Goal: Information Seeking & Learning: Learn about a topic

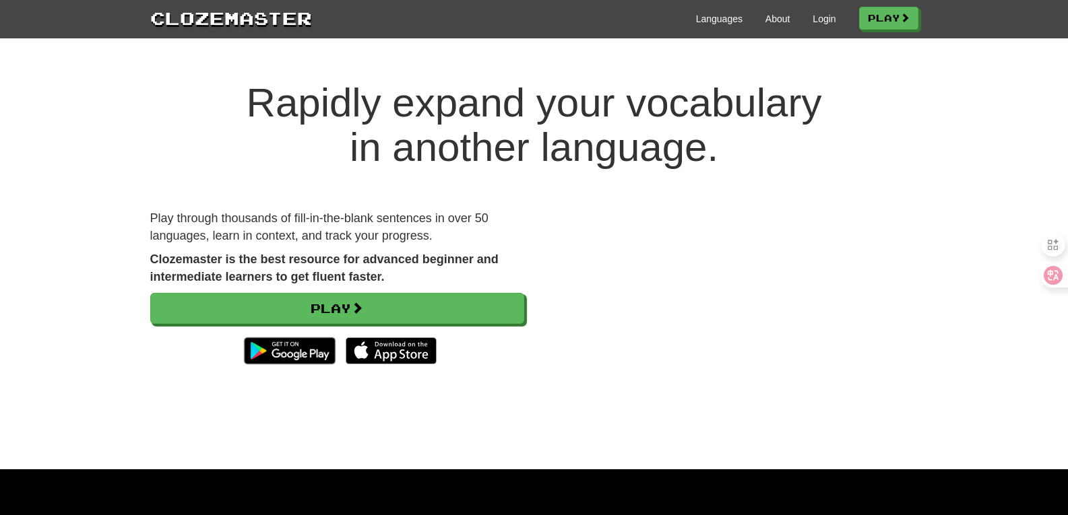
scroll to position [171, 0]
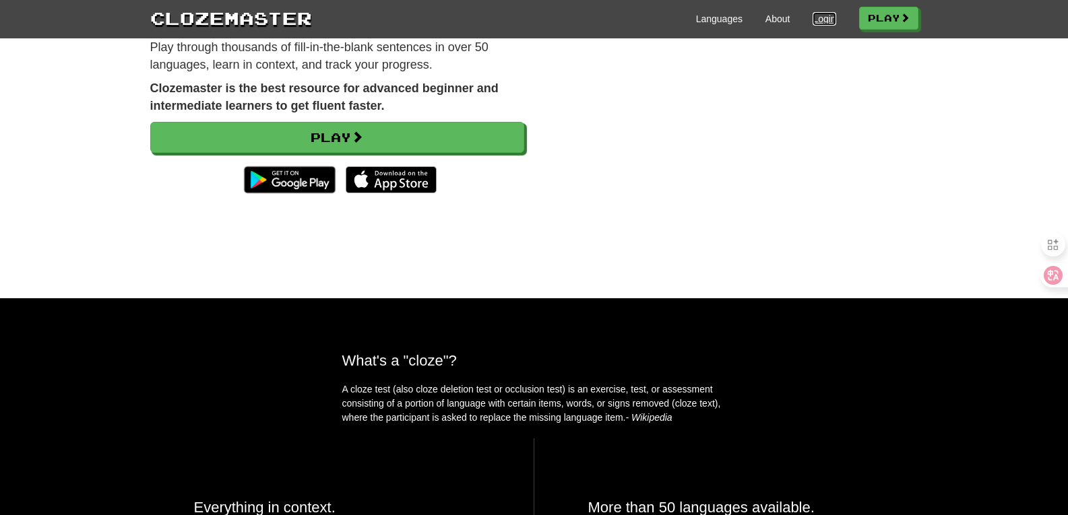
click at [821, 23] on link "Login" at bounding box center [823, 18] width 23 height 13
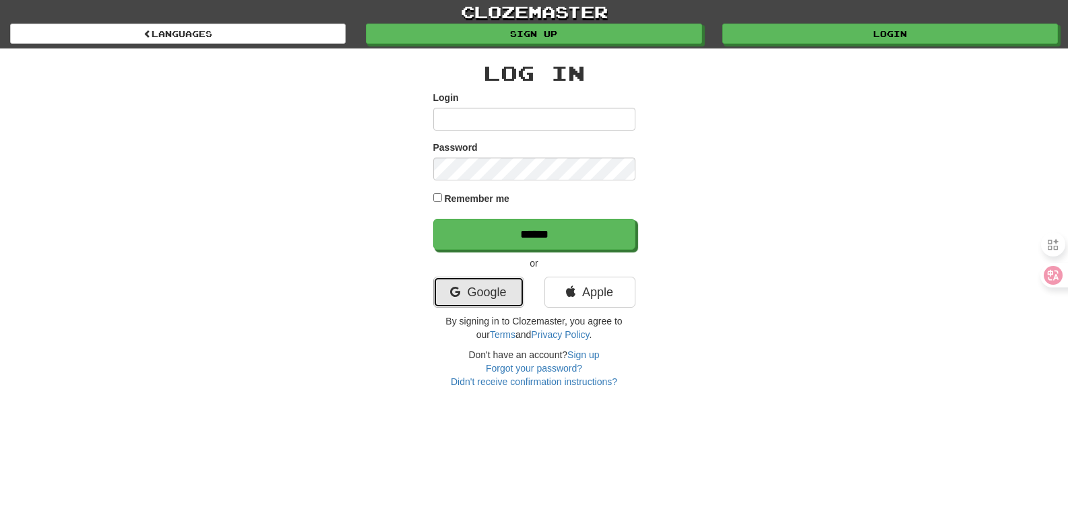
click at [506, 298] on link "Google" at bounding box center [478, 292] width 91 height 31
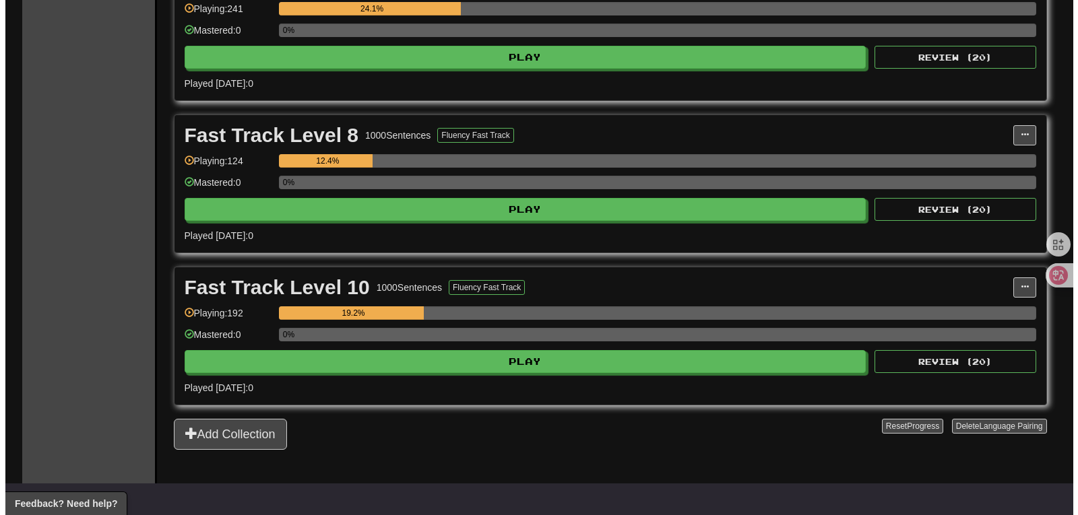
scroll to position [600, 0]
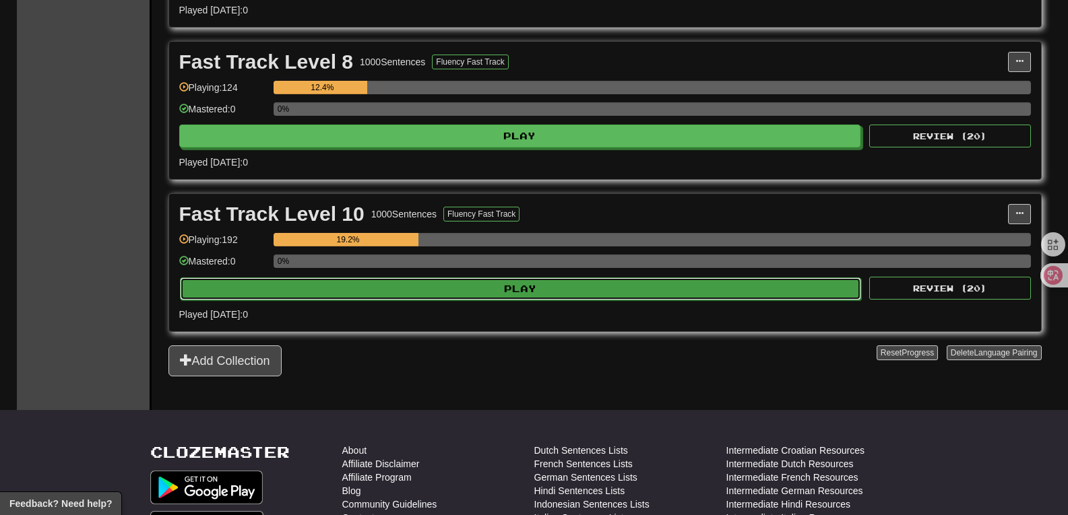
click at [520, 286] on button "Play" at bounding box center [521, 288] width 682 height 23
select select "**"
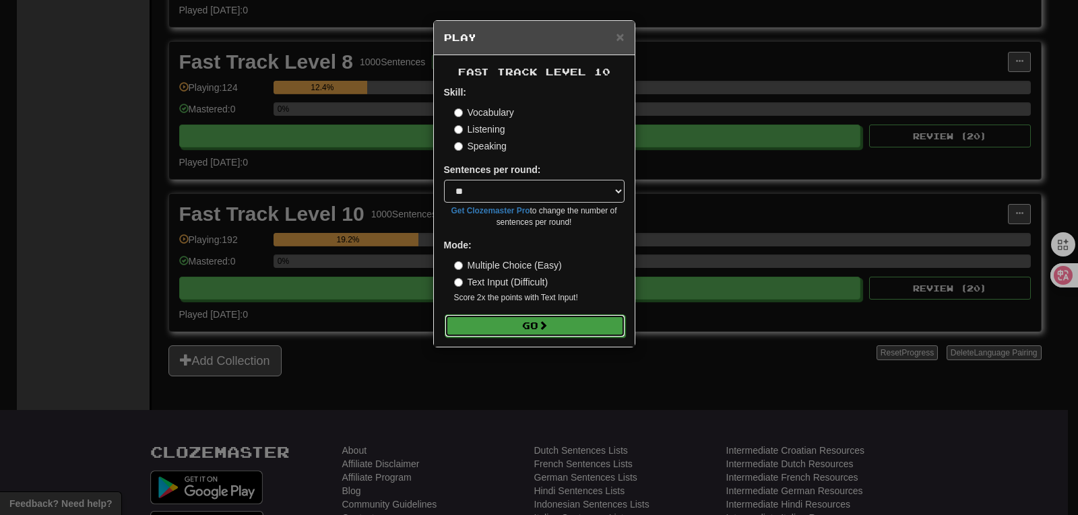
click at [523, 321] on button "Go" at bounding box center [535, 326] width 181 height 23
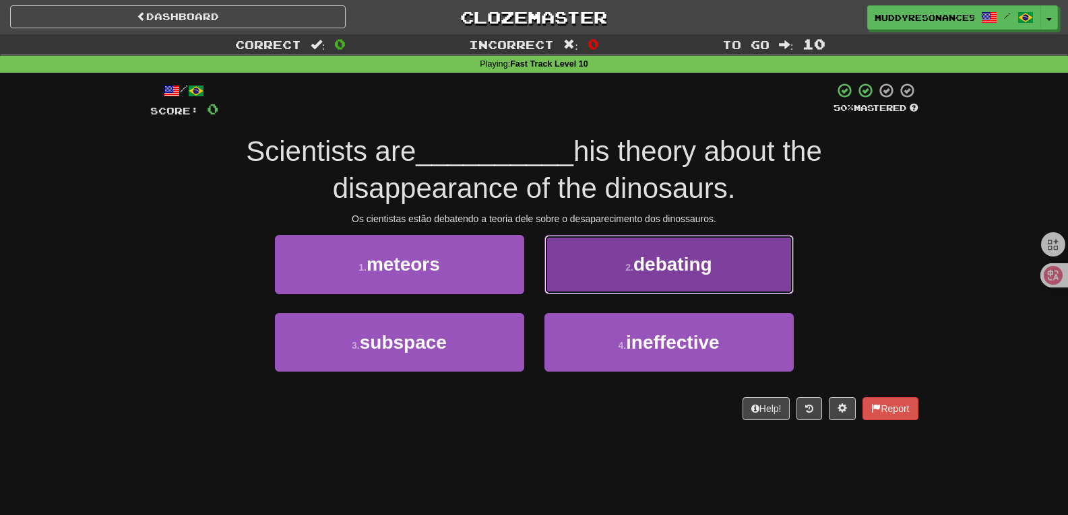
click at [672, 267] on span "debating" at bounding box center [672, 264] width 79 height 21
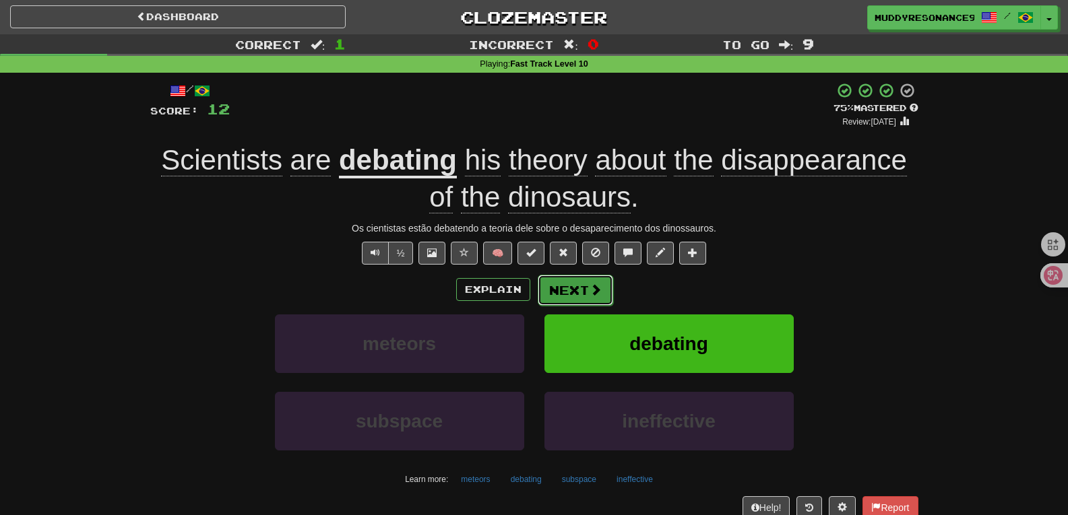
click at [569, 292] on button "Next" at bounding box center [574, 290] width 75 height 31
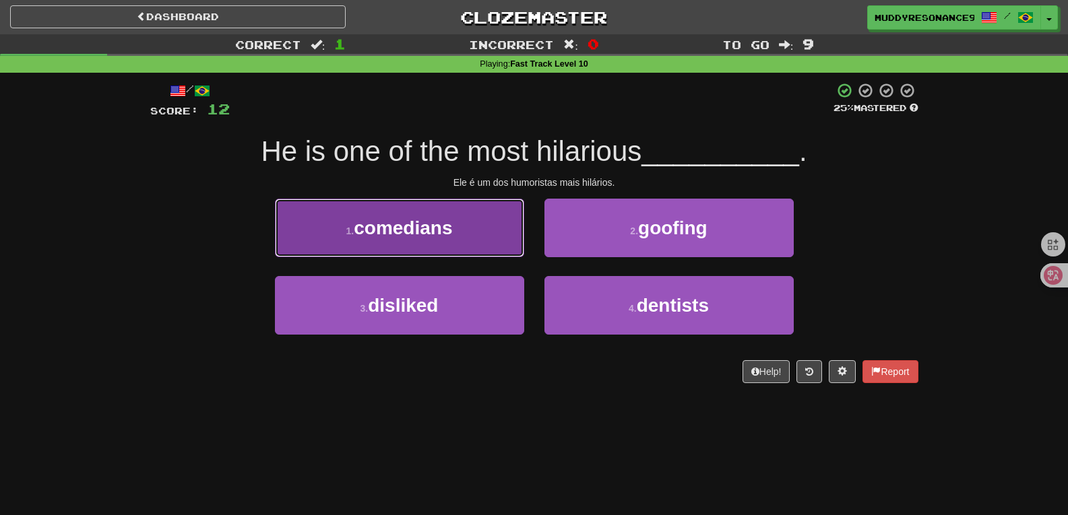
click at [461, 220] on button "1 . comedians" at bounding box center [399, 228] width 249 height 59
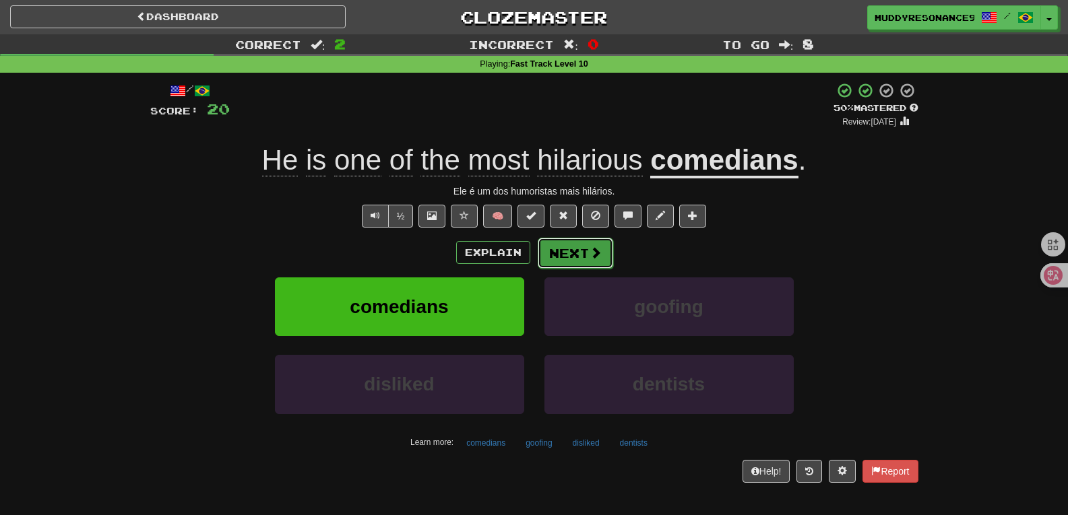
click at [584, 255] on button "Next" at bounding box center [574, 253] width 75 height 31
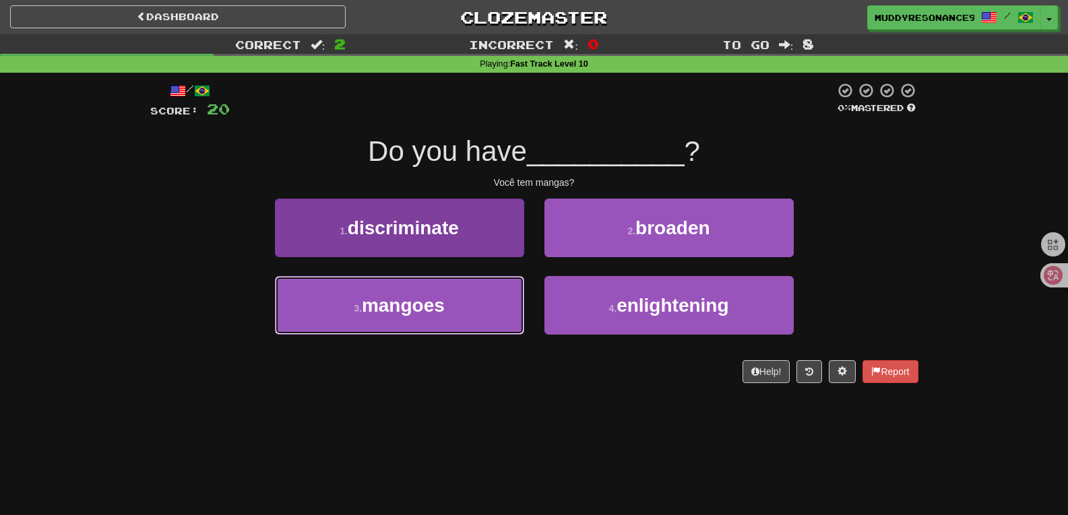
click at [455, 297] on button "3 . mangoes" at bounding box center [399, 305] width 249 height 59
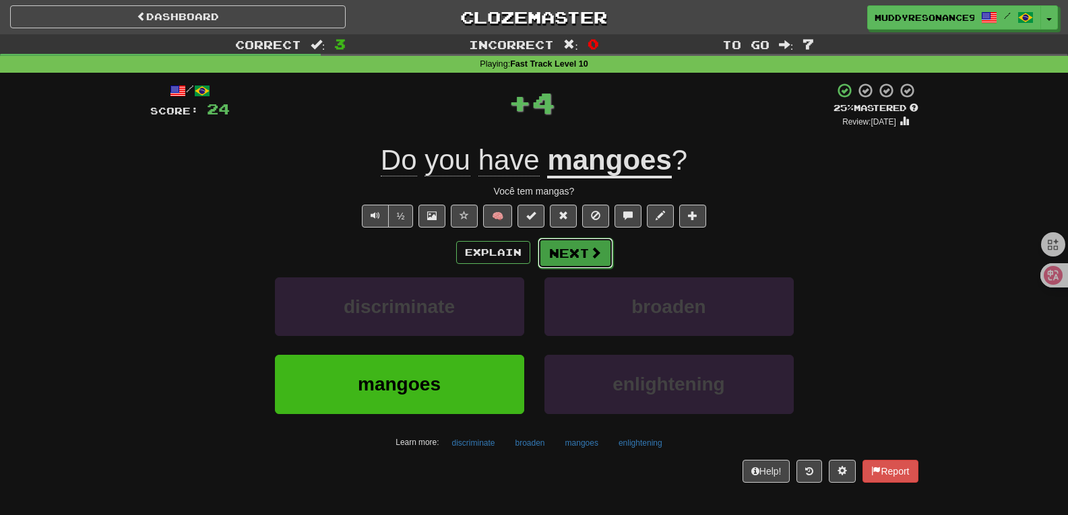
click at [566, 244] on button "Next" at bounding box center [574, 253] width 75 height 31
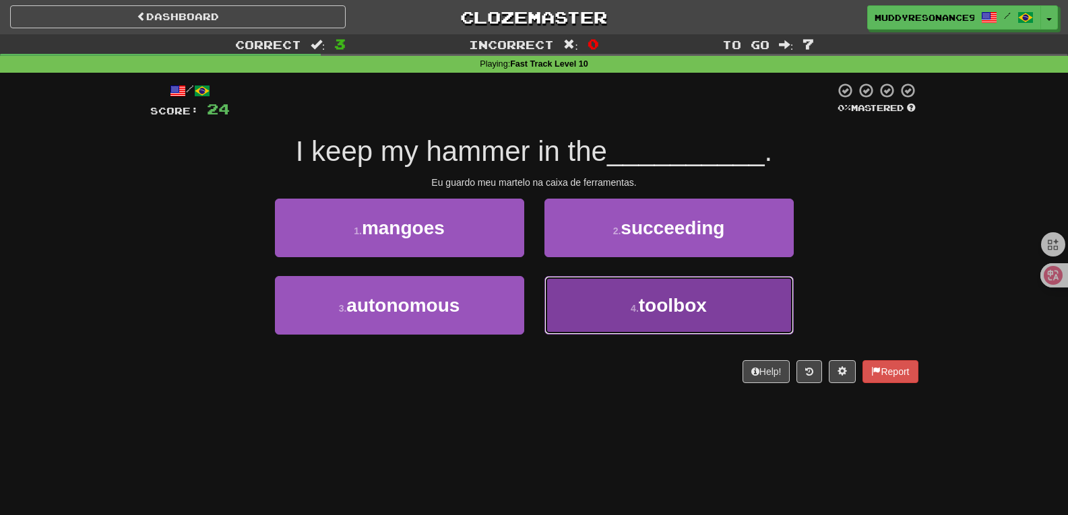
click at [638, 298] on button "4 . toolbox" at bounding box center [668, 305] width 249 height 59
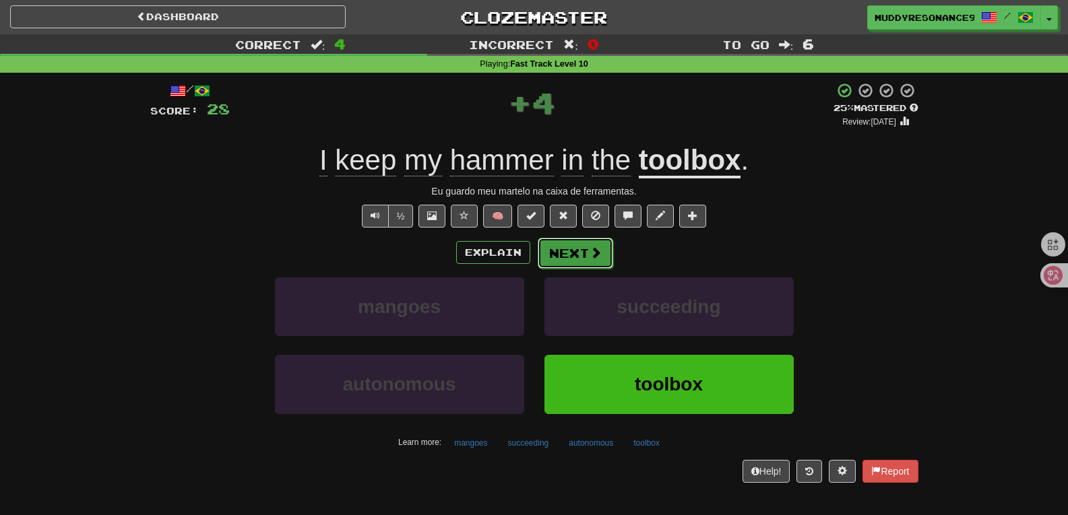
click at [578, 258] on button "Next" at bounding box center [574, 253] width 75 height 31
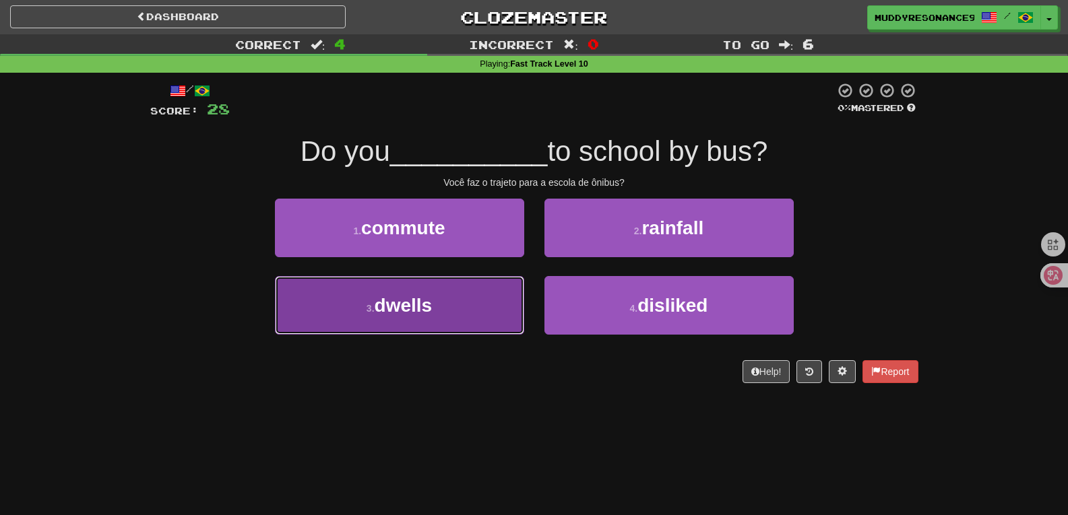
click at [453, 314] on button "3 . dwells" at bounding box center [399, 305] width 249 height 59
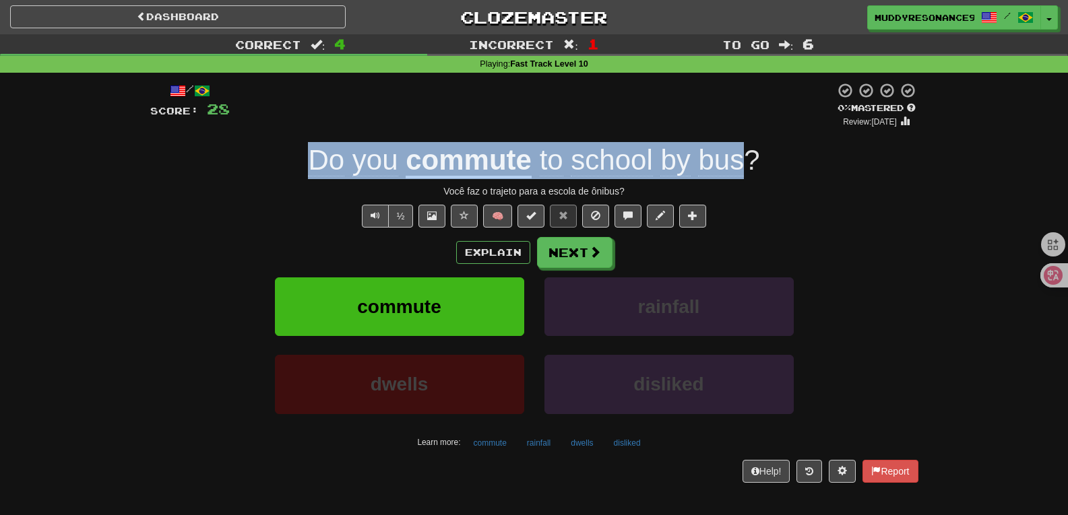
drag, startPoint x: 747, startPoint y: 160, endPoint x: 304, endPoint y: 174, distance: 442.7
click at [304, 174] on div "Do you commute to school by bus ?" at bounding box center [534, 160] width 768 height 37
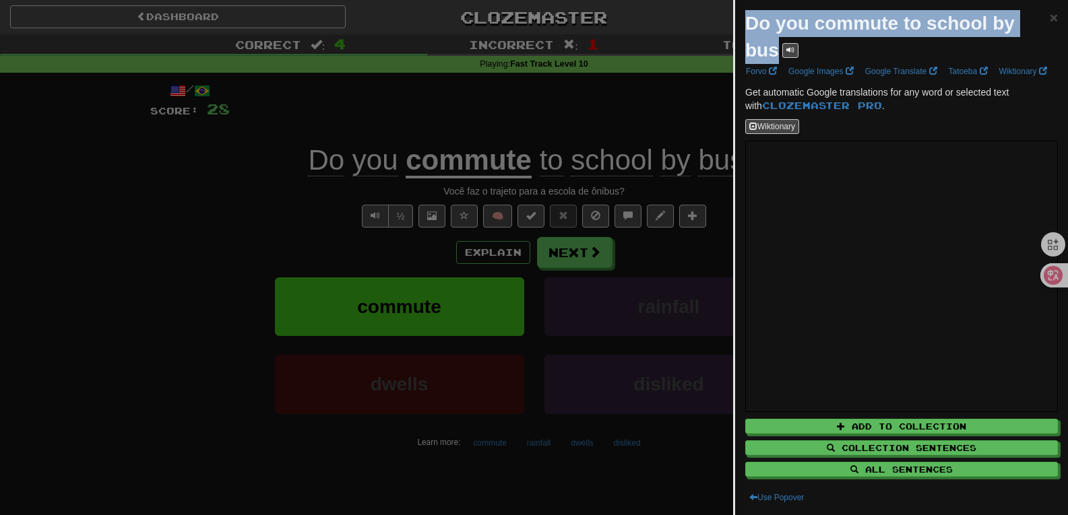
drag, startPoint x: 750, startPoint y: 21, endPoint x: 776, endPoint y: 62, distance: 48.8
click at [776, 62] on div "Do you commute to school by bus" at bounding box center [897, 37] width 304 height 54
copy strong "Do you commute to school by bus"
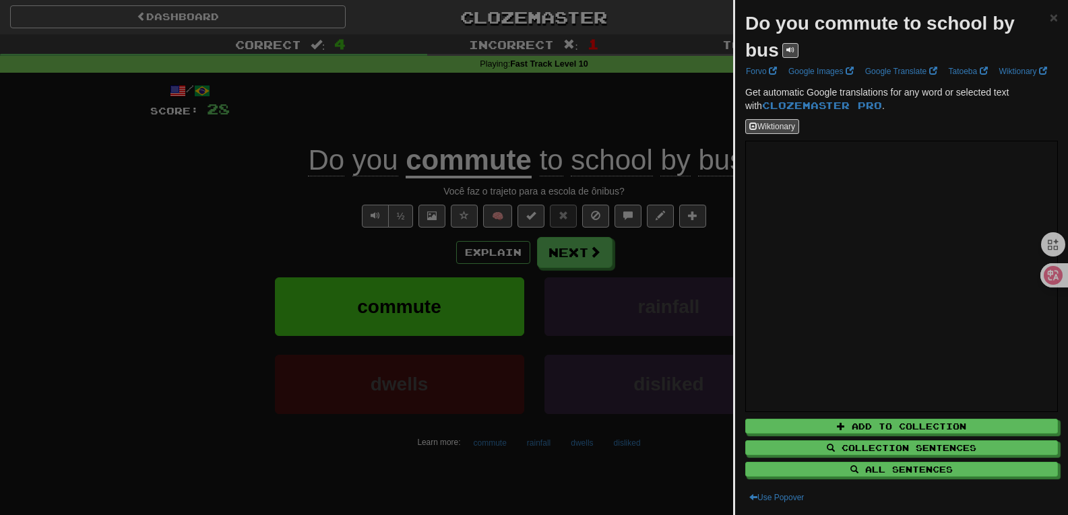
click at [527, 124] on div at bounding box center [534, 257] width 1068 height 515
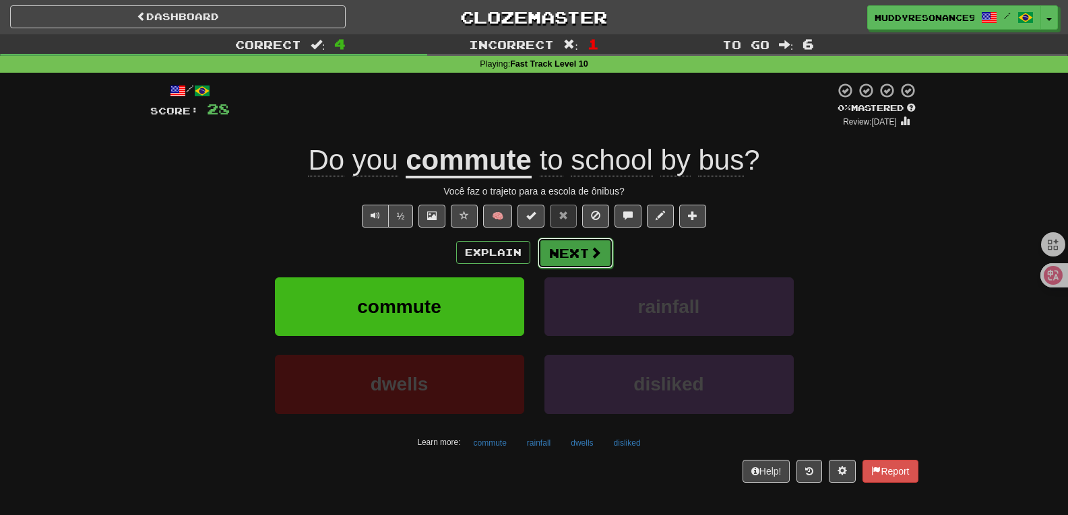
click at [567, 261] on button "Next" at bounding box center [574, 253] width 75 height 31
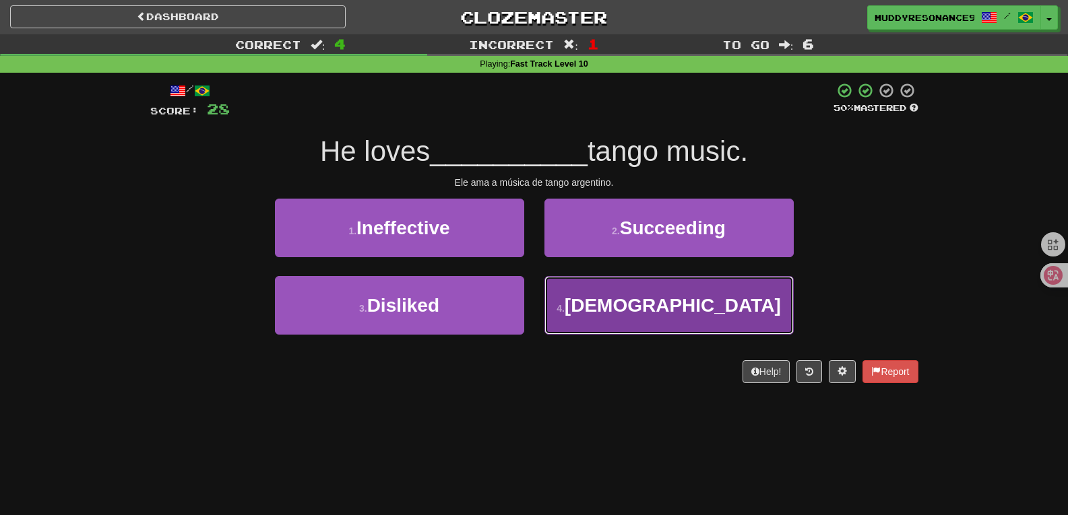
click at [636, 304] on span "Argentinean" at bounding box center [672, 305] width 216 height 21
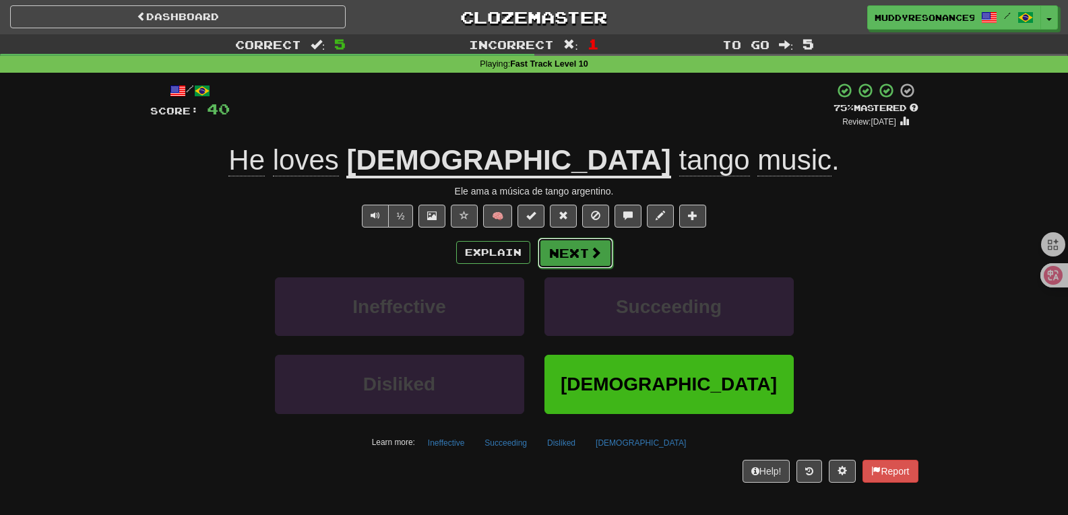
click at [575, 249] on button "Next" at bounding box center [574, 253] width 75 height 31
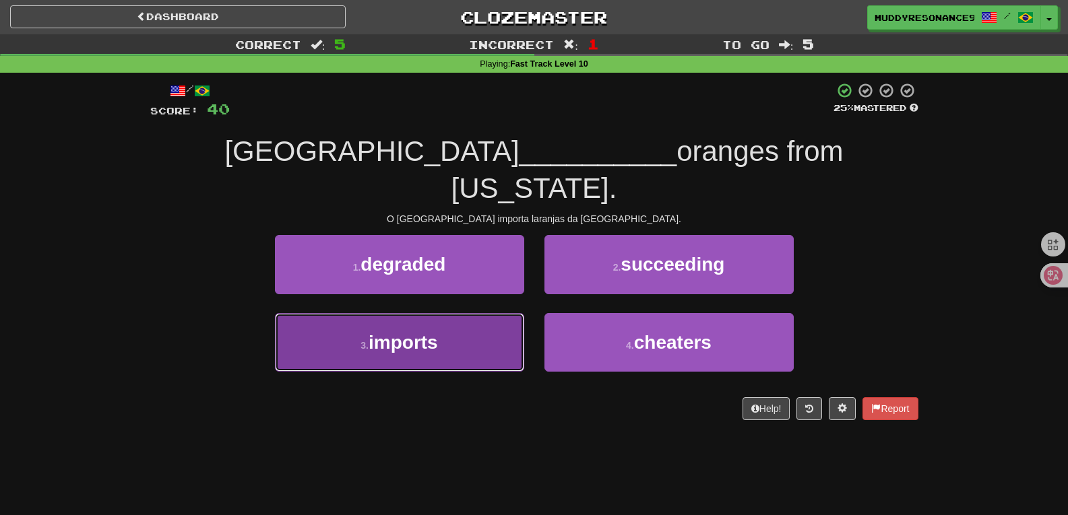
click at [453, 316] on button "3 . imports" at bounding box center [399, 342] width 249 height 59
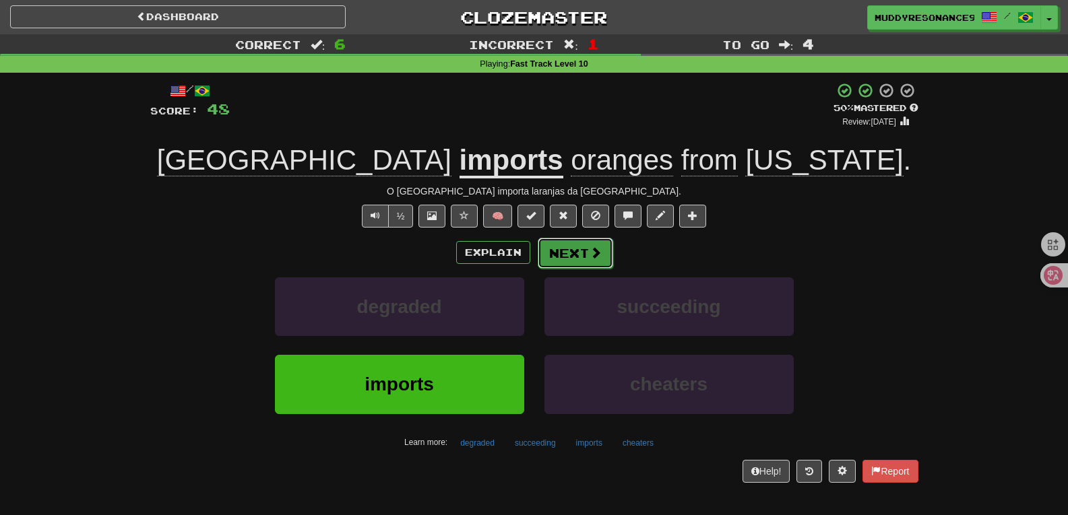
click at [576, 249] on button "Next" at bounding box center [574, 253] width 75 height 31
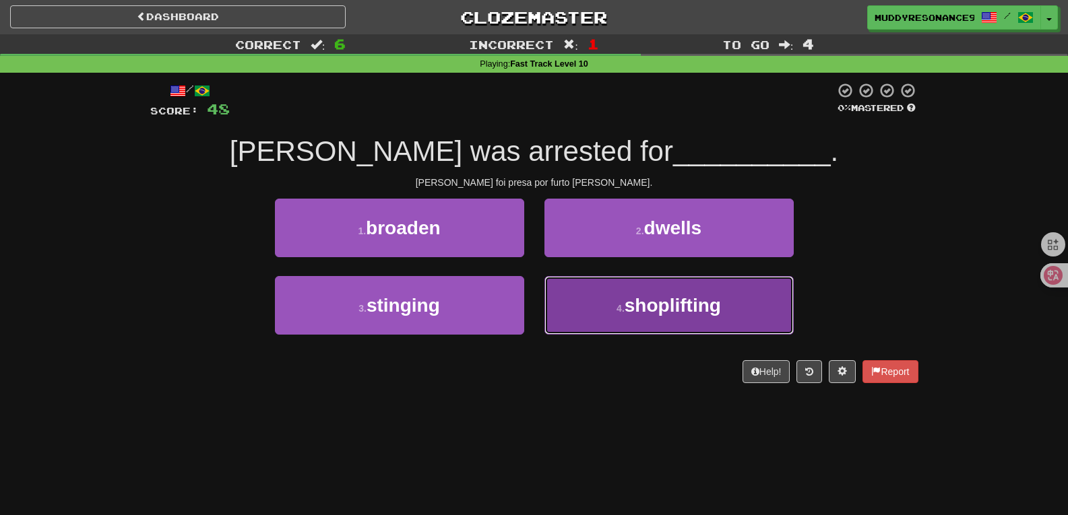
click at [646, 295] on span "shoplifting" at bounding box center [672, 305] width 96 height 21
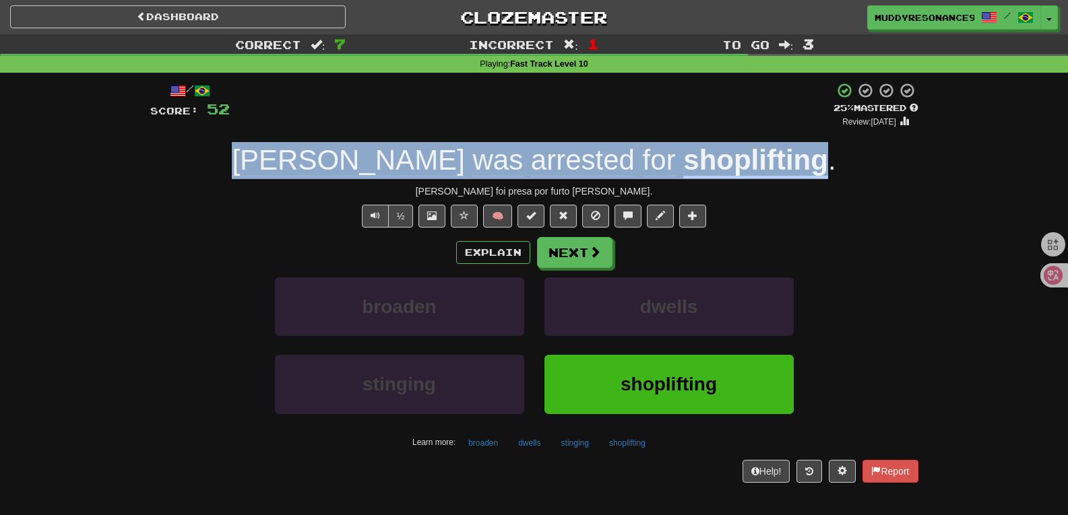
drag, startPoint x: 745, startPoint y: 160, endPoint x: 316, endPoint y: 149, distance: 429.2
click at [316, 149] on div "Mary was arrested for shoplifting ." at bounding box center [534, 160] width 768 height 37
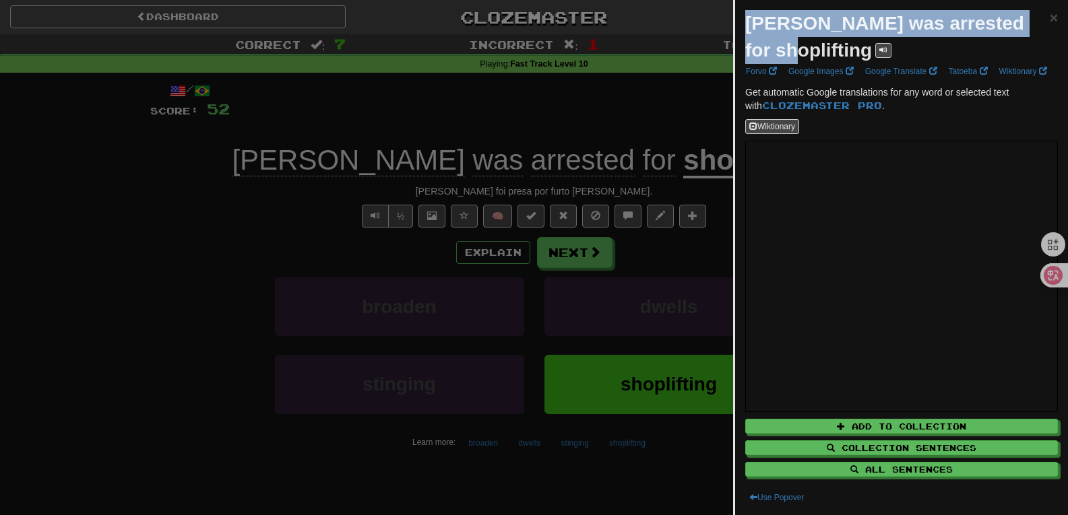
drag, startPoint x: 746, startPoint y: 22, endPoint x: 843, endPoint y: 49, distance: 101.3
click at [843, 49] on div "Mary was arrested for shoplifting" at bounding box center [897, 37] width 304 height 54
copy strong "Mary was arrested for shoplifting"
click at [163, 240] on div at bounding box center [534, 257] width 1068 height 515
